Goal: Information Seeking & Learning: Find specific fact

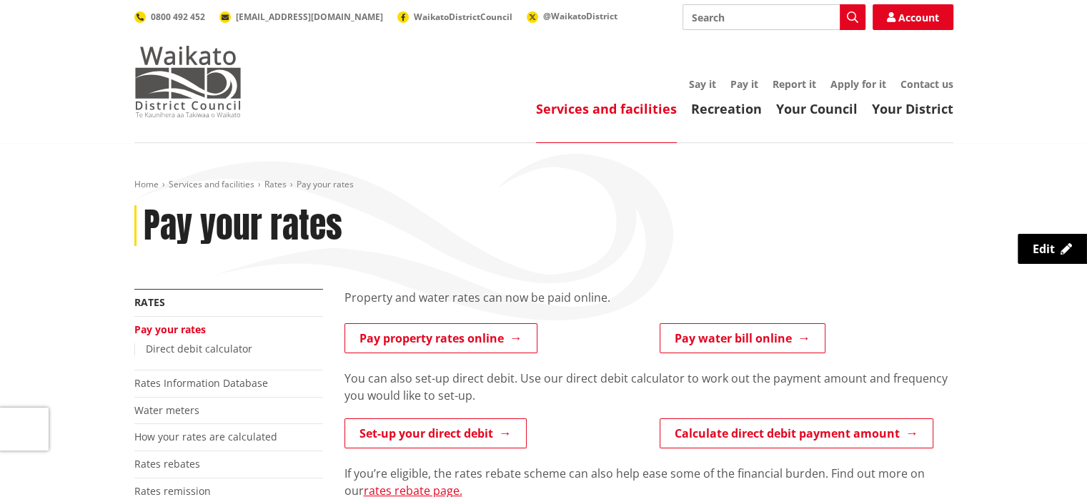
click at [187, 85] on img at bounding box center [187, 81] width 107 height 71
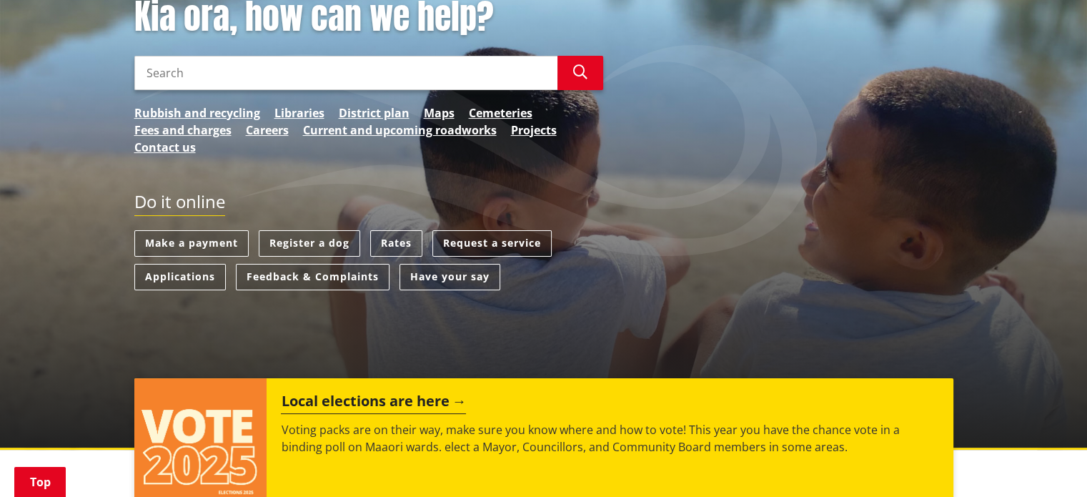
scroll to position [286, 0]
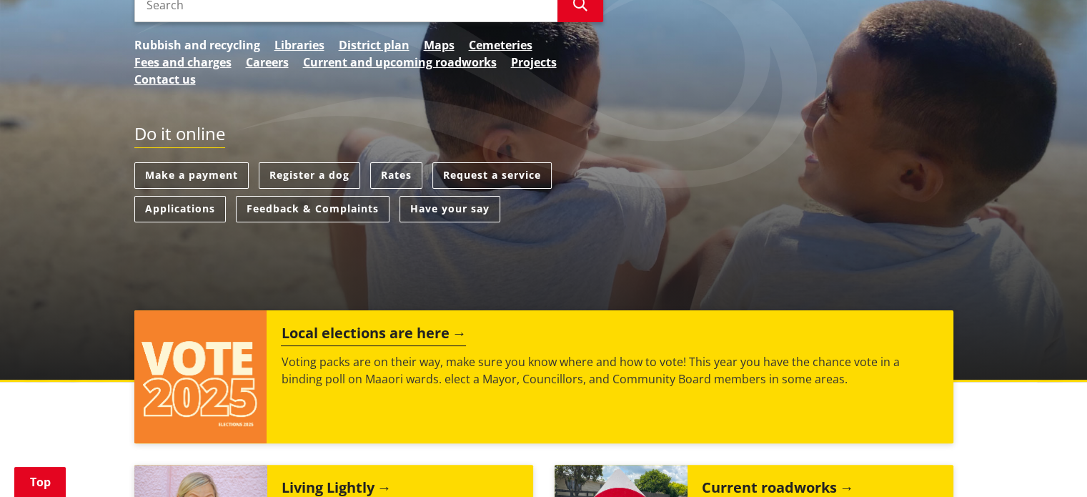
click at [197, 44] on link "Rubbish and recycling" at bounding box center [197, 44] width 126 height 17
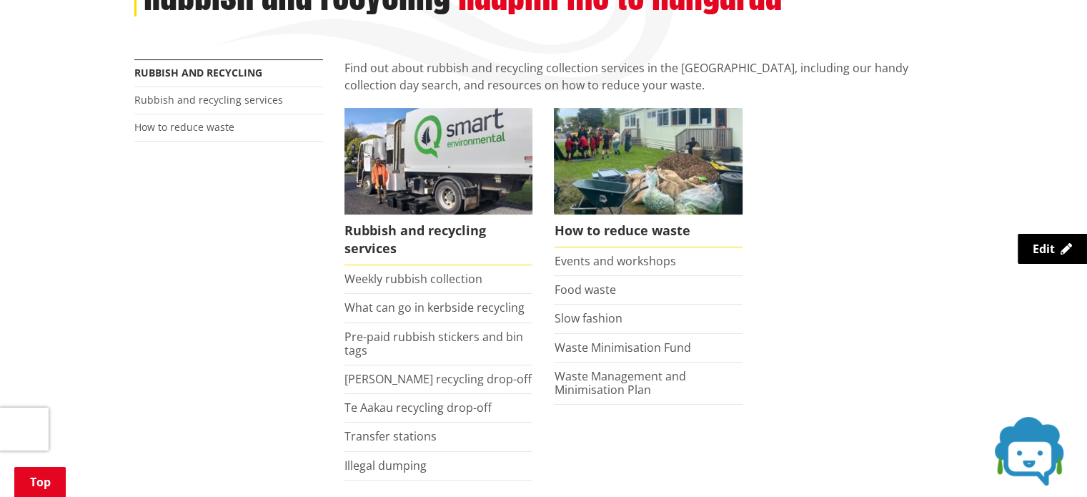
scroll to position [286, 0]
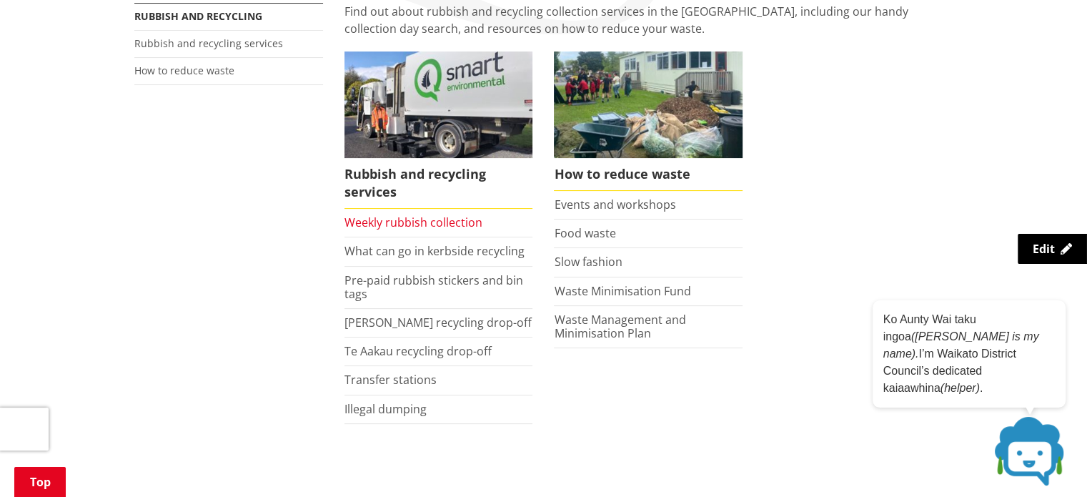
click at [411, 228] on link "Weekly rubbish collection" at bounding box center [414, 222] width 138 height 16
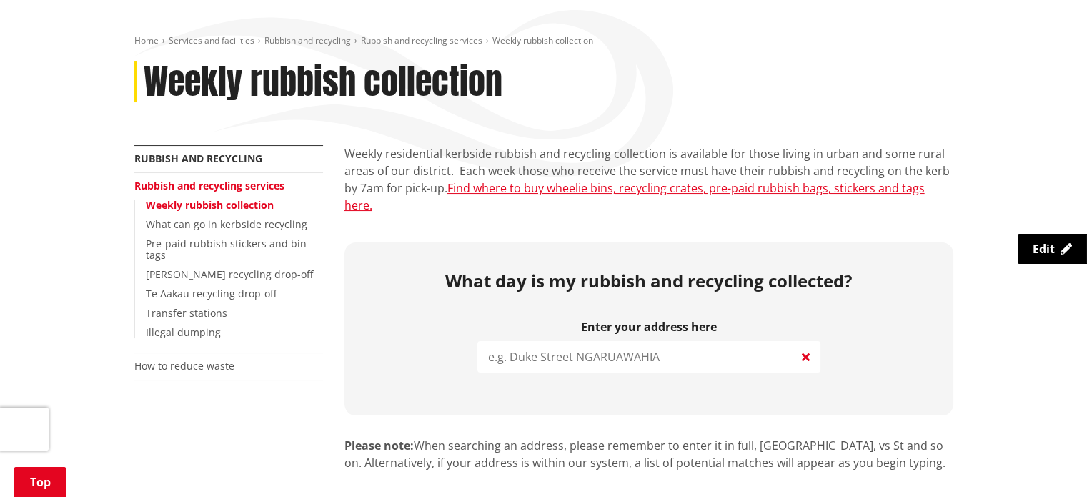
scroll to position [214, 0]
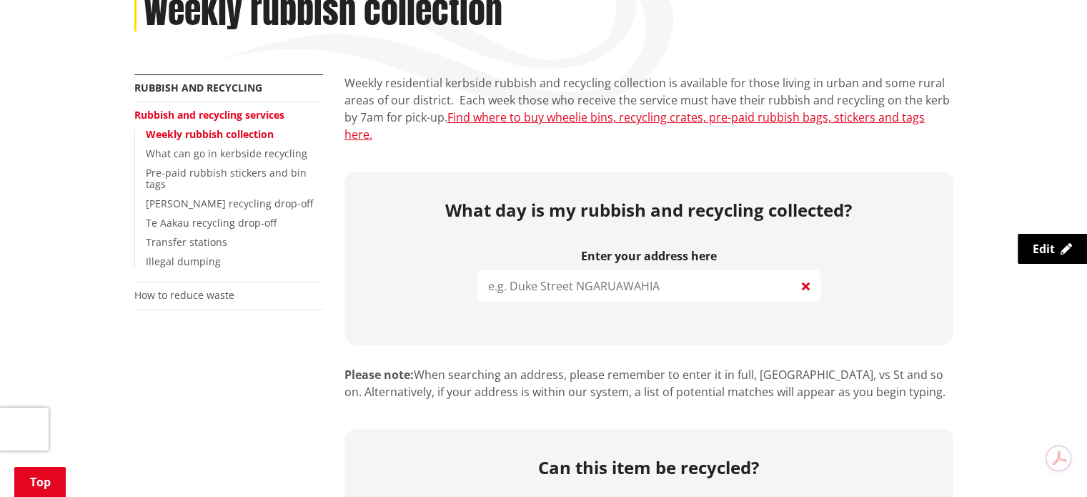
click at [543, 270] on input "search" at bounding box center [648, 285] width 343 height 31
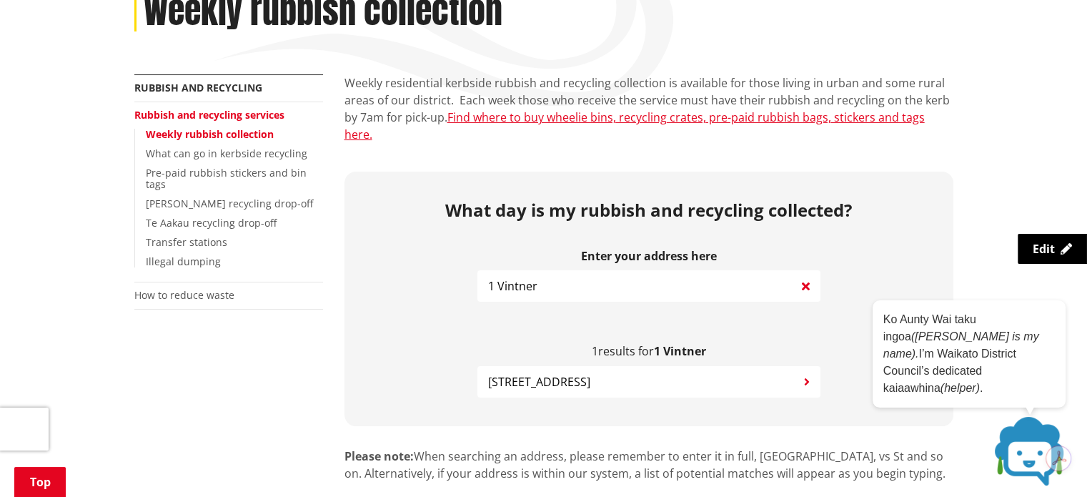
type input "1 Vintner"
click at [590, 373] on span "1 Vintner Lane POKENO" at bounding box center [539, 381] width 102 height 17
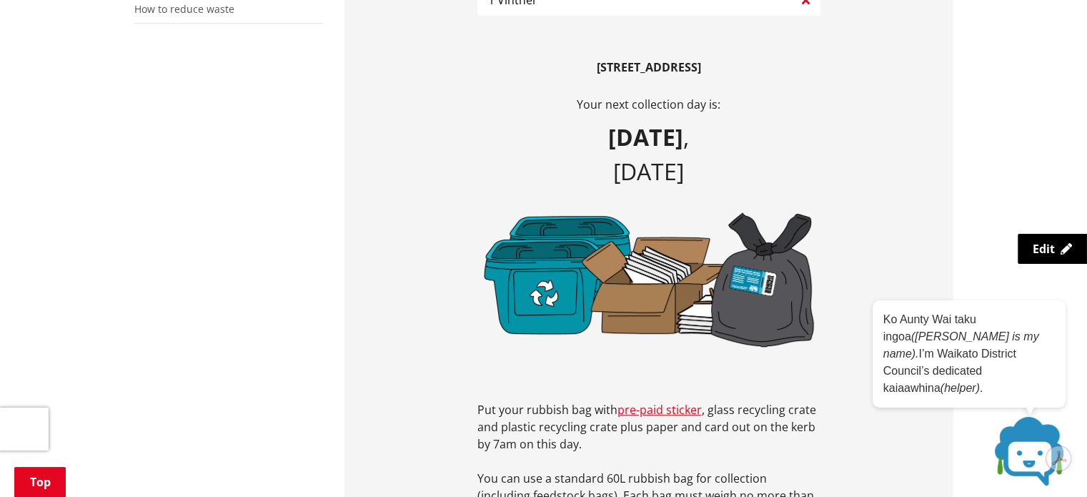
scroll to position [429, 0]
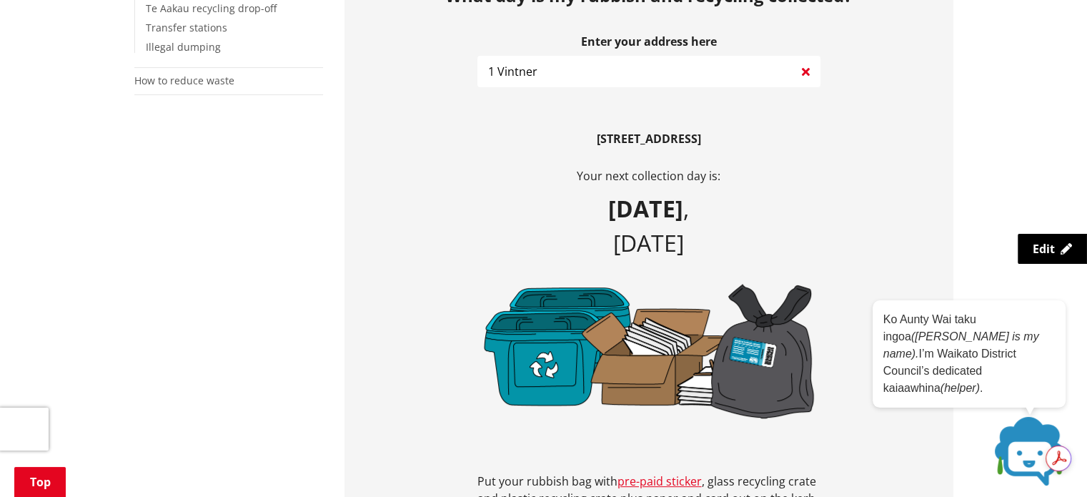
click at [883, 276] on div "What day is my rubbish and recycling collected? Enter your address here 1 Vintn…" at bounding box center [649, 314] width 609 height 715
click at [877, 438] on div "What day is my rubbish and recycling collected? Enter your address here 1 Vintn…" at bounding box center [649, 314] width 609 height 715
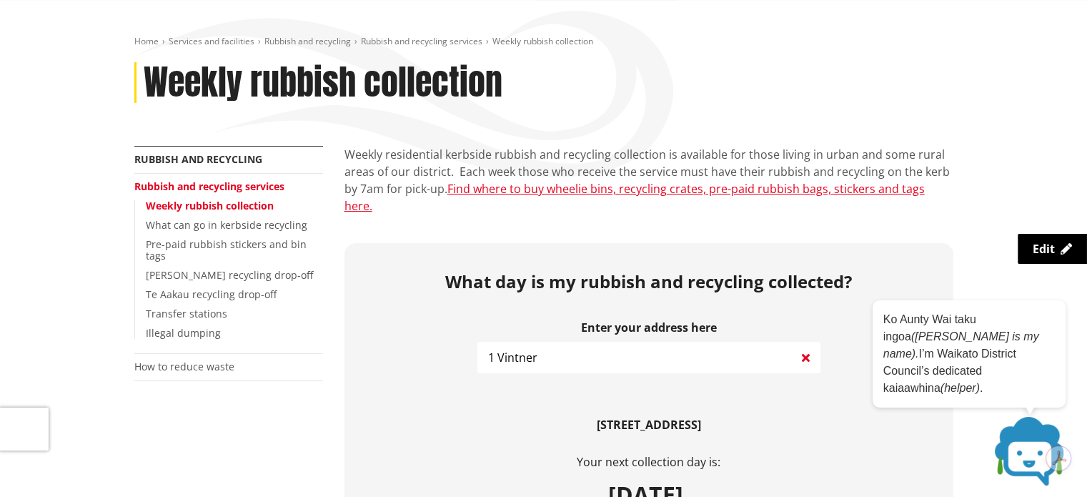
scroll to position [0, 0]
